Goal: Information Seeking & Learning: Learn about a topic

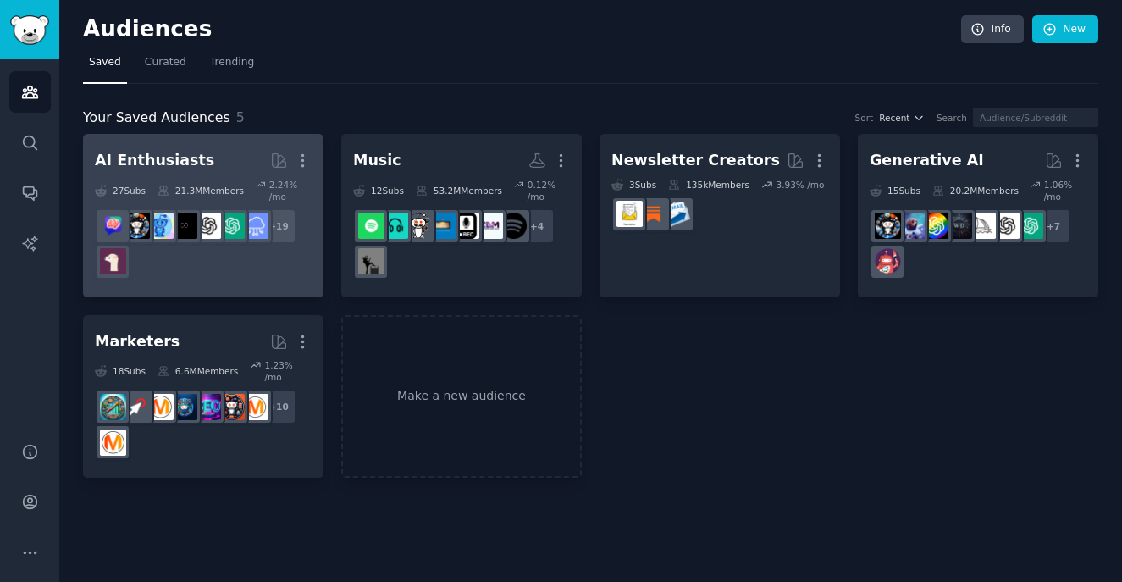
click at [181, 163] on div "AI Enthusiasts" at bounding box center [154, 160] width 119 height 21
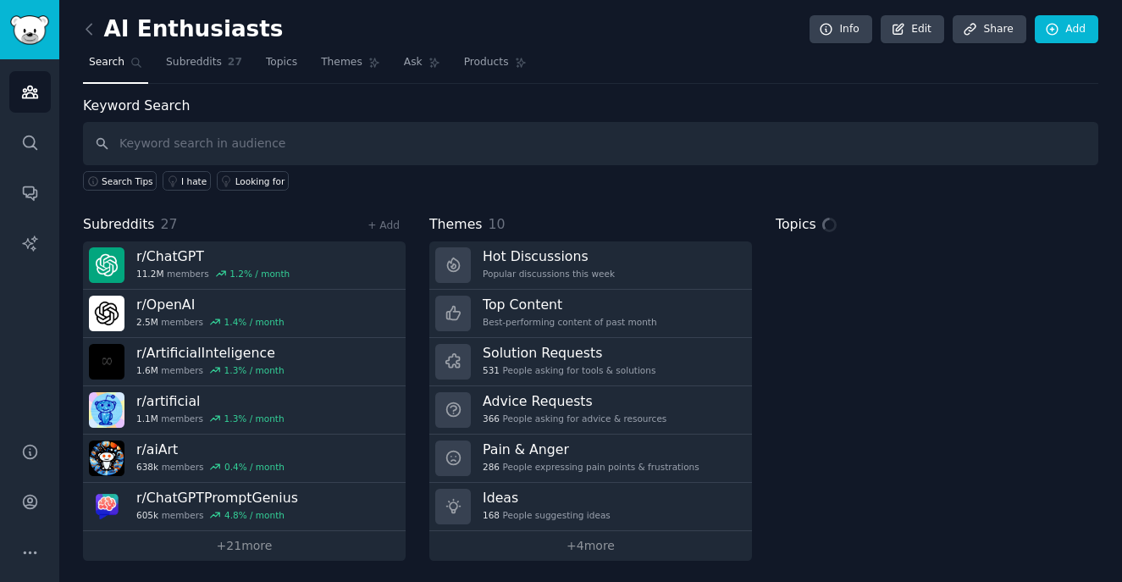
scroll to position [2, 0]
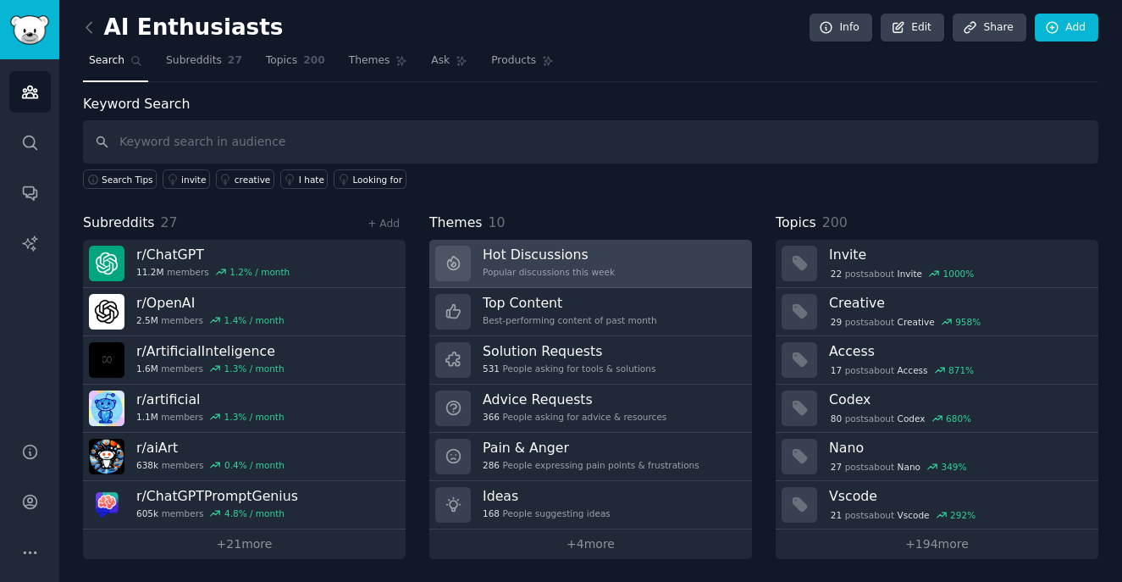
click at [610, 285] on link "Hot Discussions Popular discussions this week" at bounding box center [590, 264] width 323 height 48
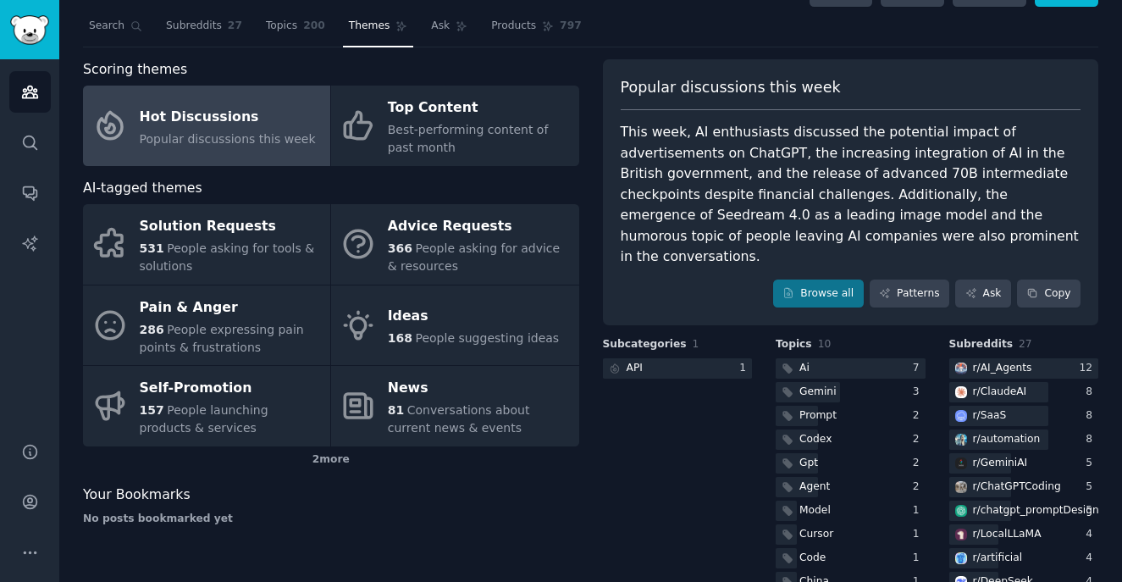
scroll to position [49, 0]
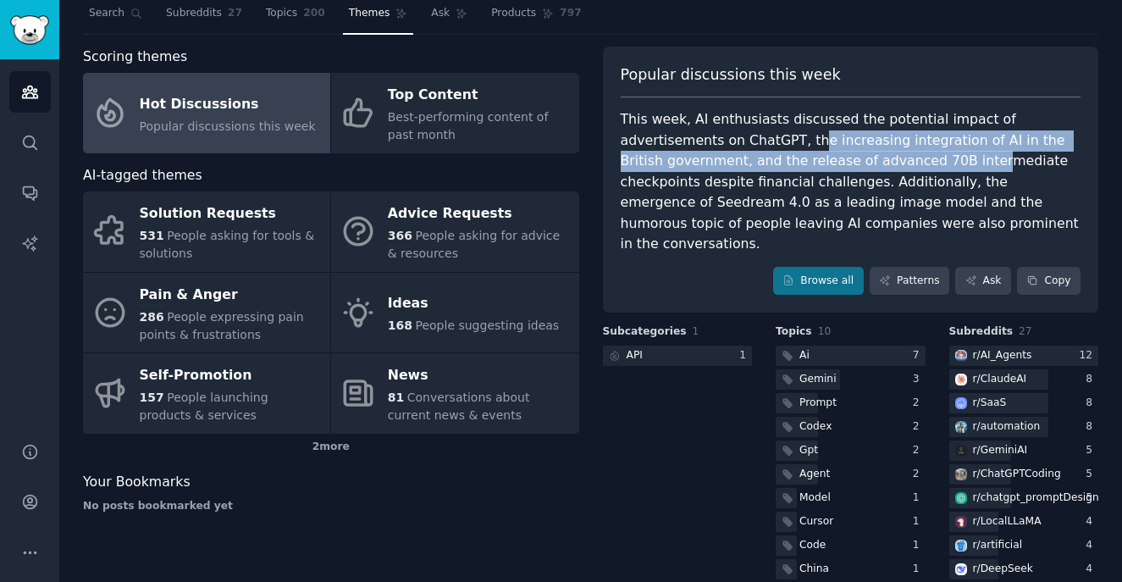
drag, startPoint x: 710, startPoint y: 140, endPoint x: 824, endPoint y: 168, distance: 117.7
click at [824, 168] on div "This week, AI enthusiasts discussed the potential impact of advertisements on C…" at bounding box center [851, 182] width 461 height 146
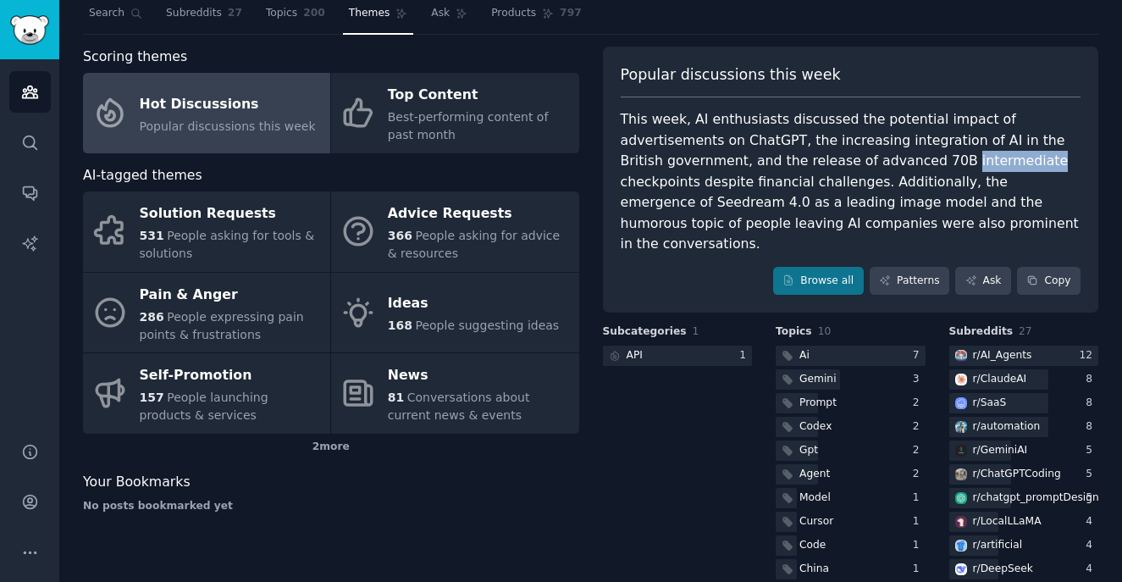
click at [824, 168] on div "This week, AI enthusiasts discussed the potential impact of advertisements on C…" at bounding box center [851, 182] width 461 height 146
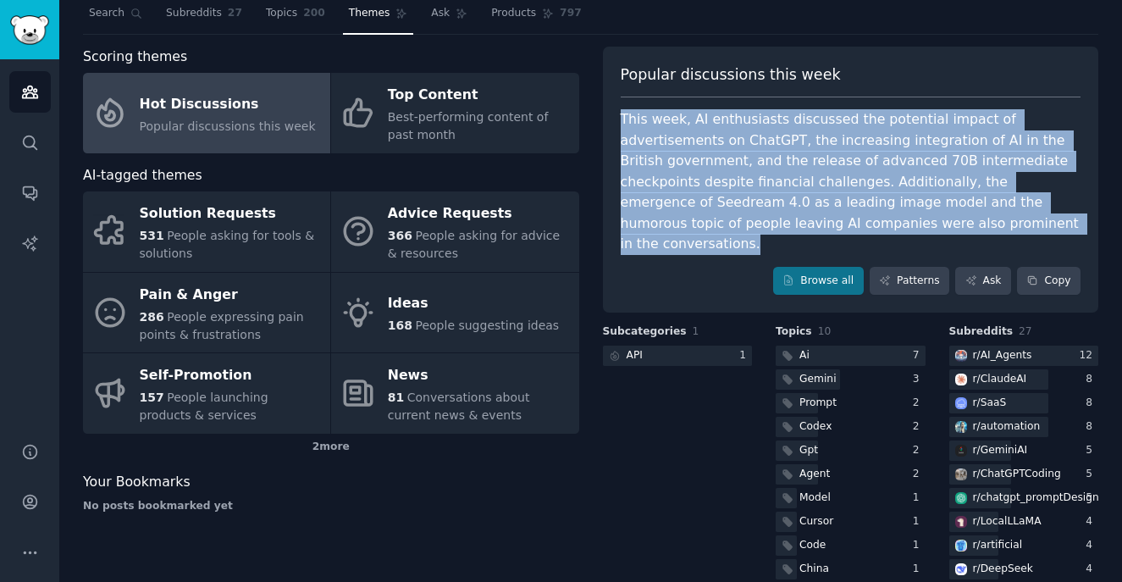
click at [824, 168] on div "This week, AI enthusiasts discussed the potential impact of advertisements on C…" at bounding box center [851, 182] width 461 height 146
click at [856, 183] on div "This week, AI enthusiasts discussed the potential impact of advertisements on C…" at bounding box center [851, 182] width 461 height 146
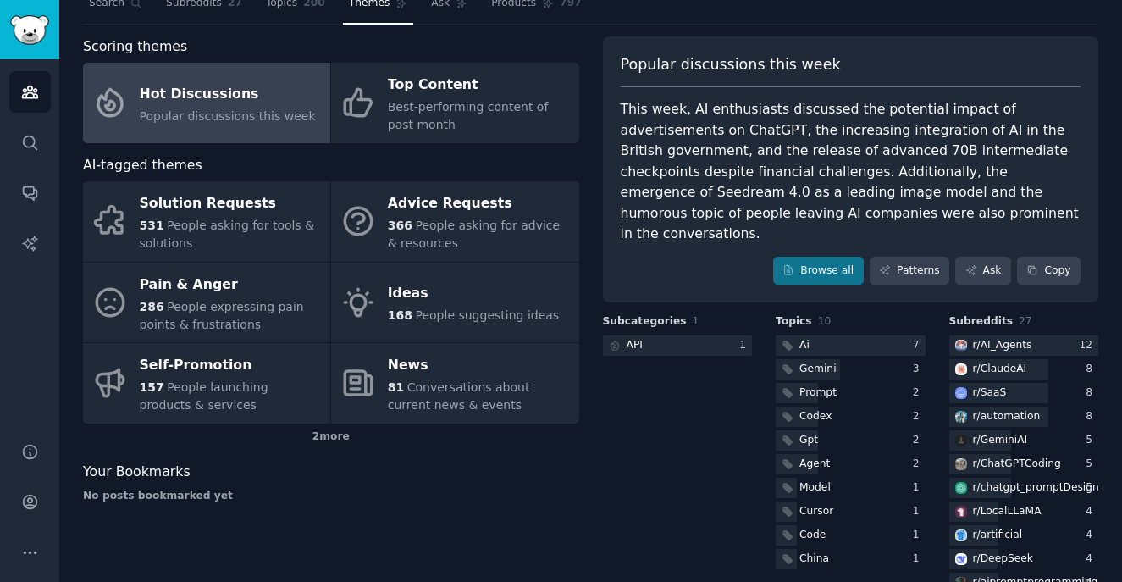
scroll to position [58, 0]
drag, startPoint x: 875, startPoint y: 175, endPoint x: 964, endPoint y: 170, distance: 89.0
click at [964, 170] on div "This week, AI enthusiasts discussed the potential impact of advertisements on C…" at bounding box center [851, 173] width 461 height 146
copy div "Seedream 4.0"
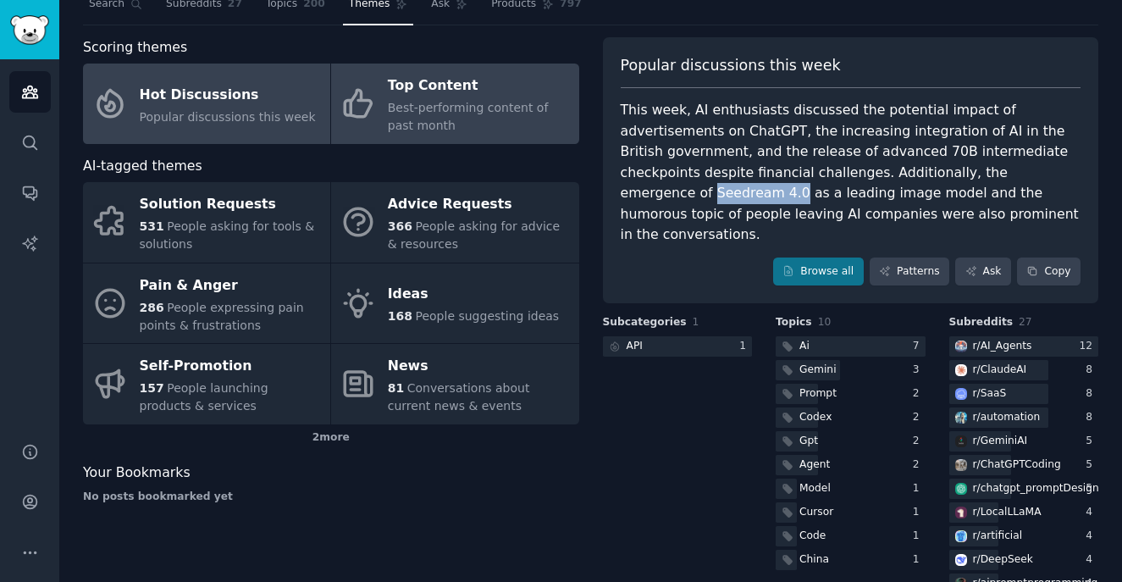
click at [487, 107] on span "Best-performing content of past month" at bounding box center [468, 116] width 161 height 31
